Goal: Submit feedback/report problem

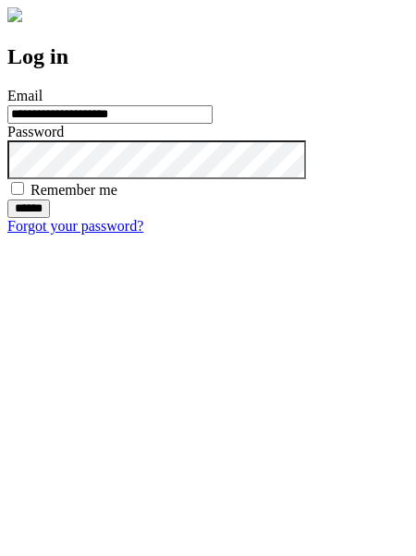
type input "**********"
click at [50, 218] on input "******" at bounding box center [28, 209] width 42 height 18
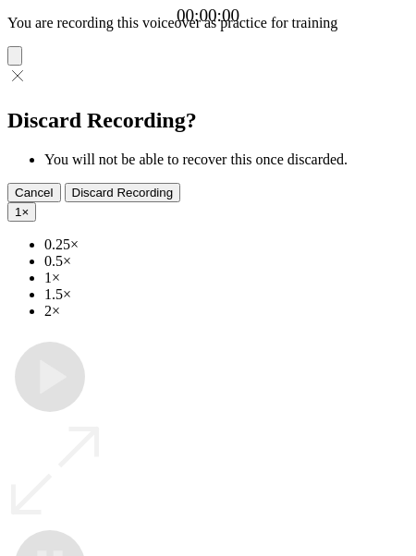
type input "**********"
